Goal: Navigation & Orientation: Find specific page/section

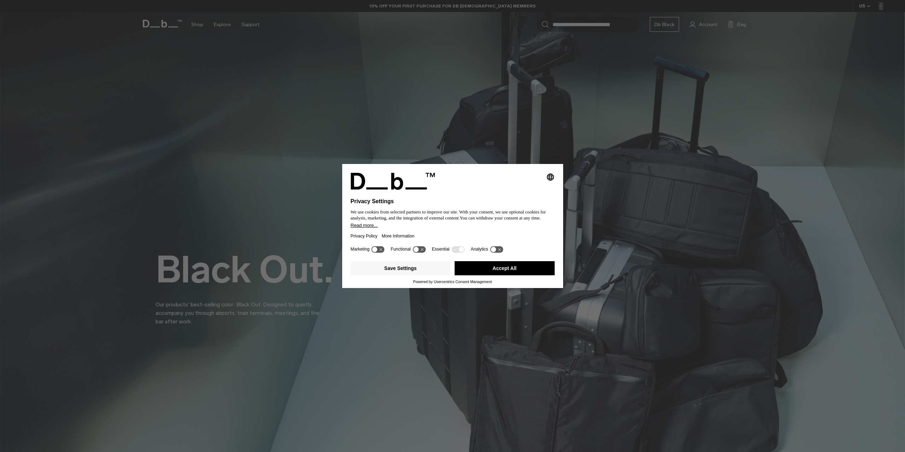
click at [383, 251] on icon at bounding box center [378, 249] width 13 height 7
click at [383, 251] on icon at bounding box center [381, 249] width 5 height 5
click at [405, 270] on button "Save Settings" at bounding box center [401, 268] width 100 height 14
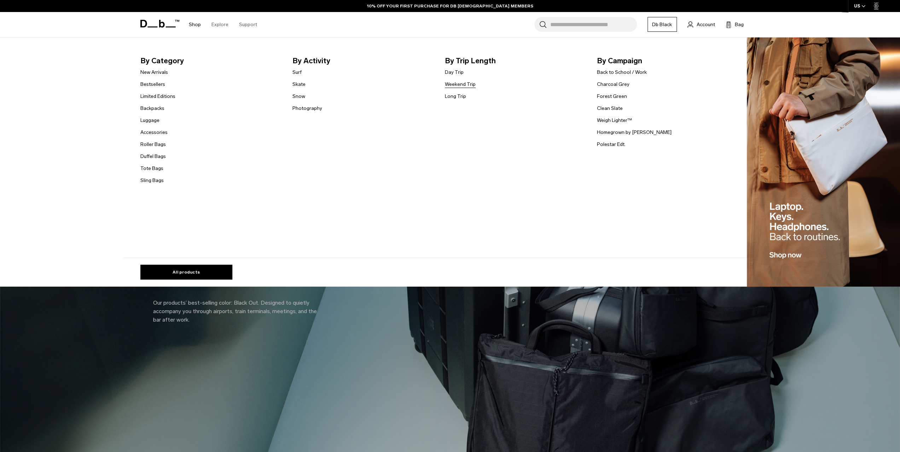
click at [470, 86] on link "Weekend Trip" at bounding box center [460, 84] width 31 height 7
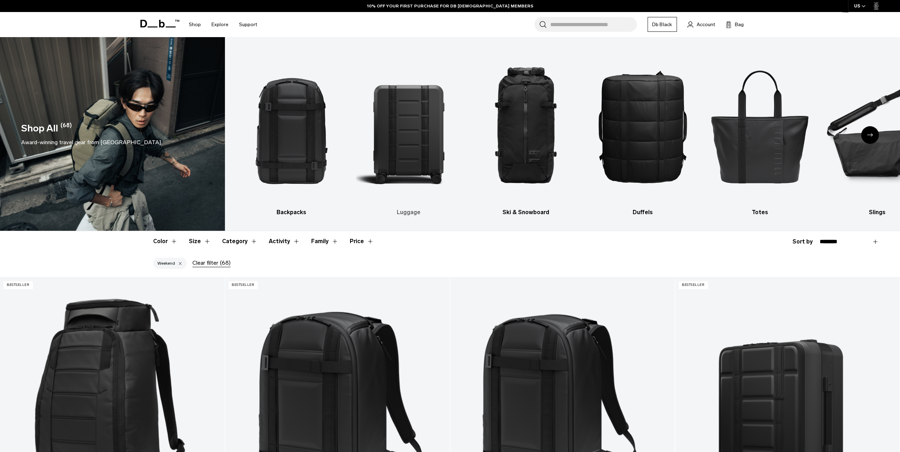
click at [420, 150] on img "2 / 10" at bounding box center [408, 126] width 105 height 157
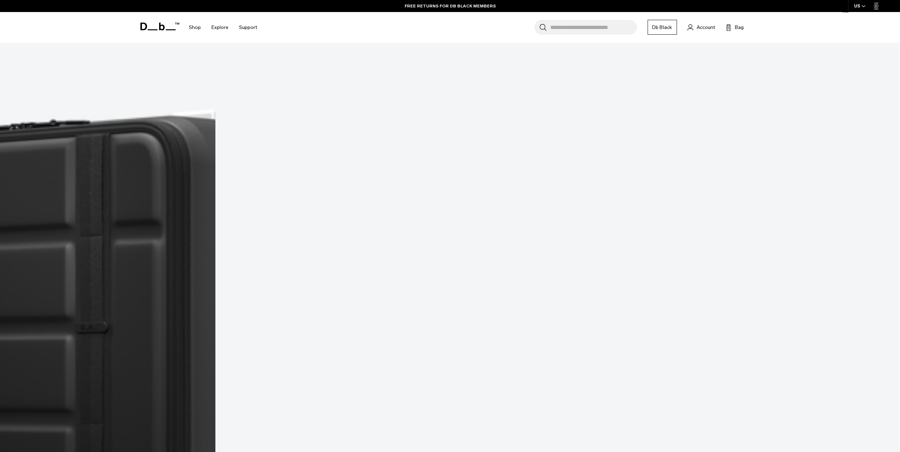
scroll to position [460, 0]
